Goal: Information Seeking & Learning: Learn about a topic

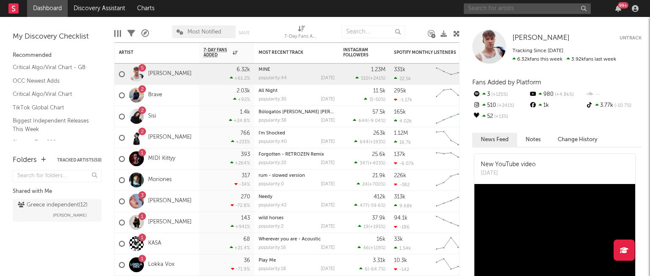
click at [508, 9] on input "text" at bounding box center [527, 8] width 127 height 11
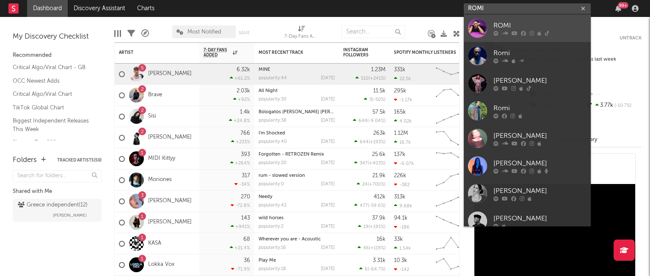
type input "ROMI"
click at [506, 26] on div "ROMI" at bounding box center [540, 25] width 93 height 10
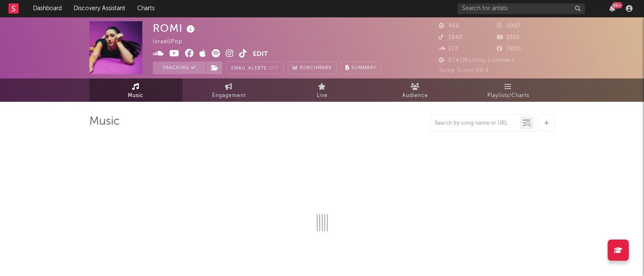
select select "6m"
